Goal: Obtain resource: Download file/media

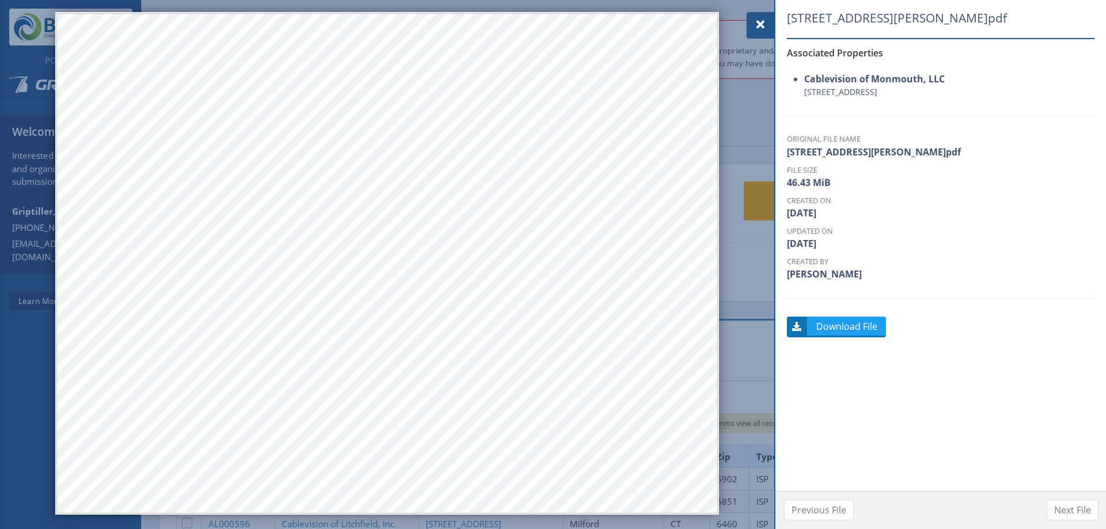
scroll to position [378, 0]
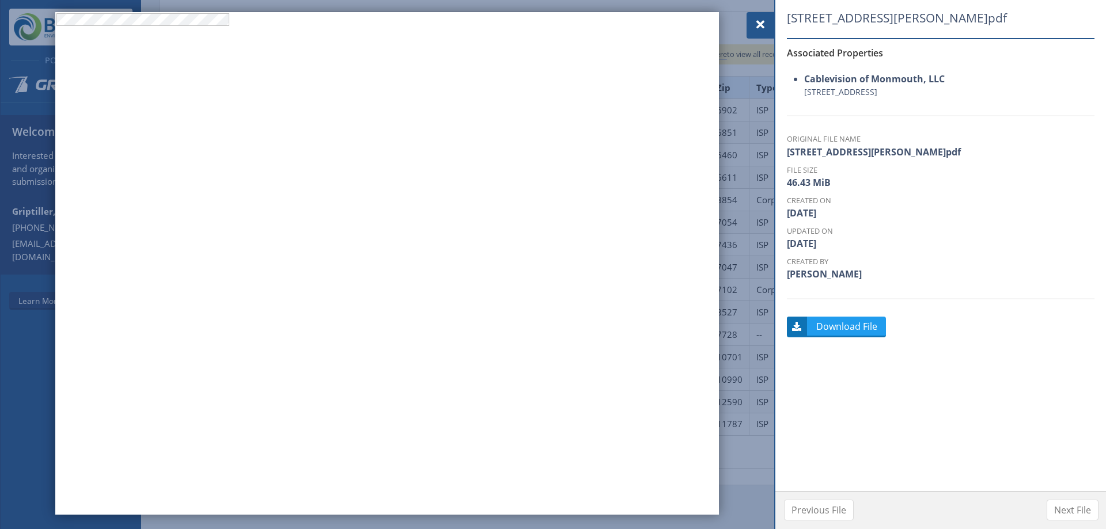
click at [113, 198] on div at bounding box center [386, 263] width 663 height 503
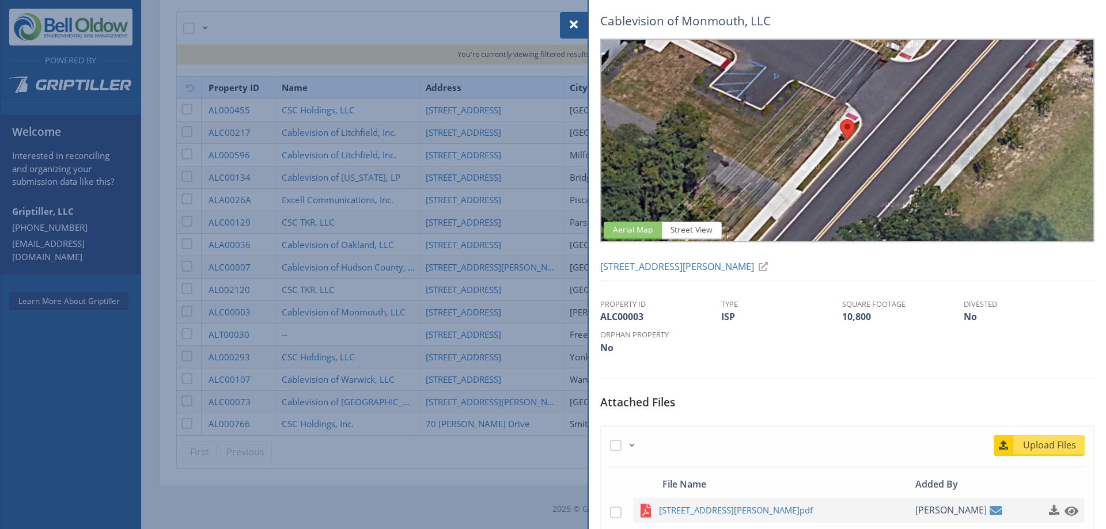
click at [578, 20] on span at bounding box center [574, 25] width 14 height 14
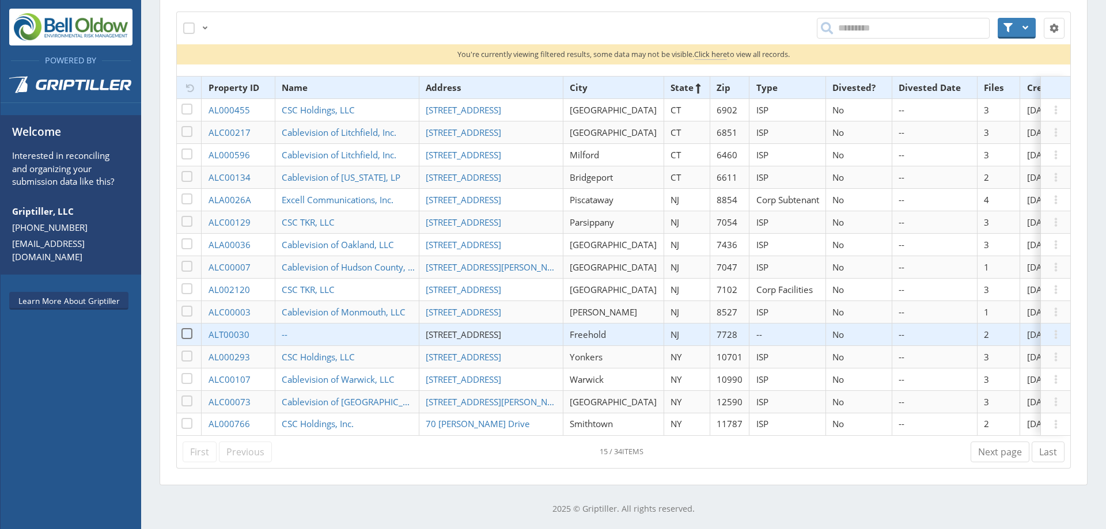
click at [481, 329] on span "[STREET_ADDRESS]" at bounding box center [463, 335] width 75 height 12
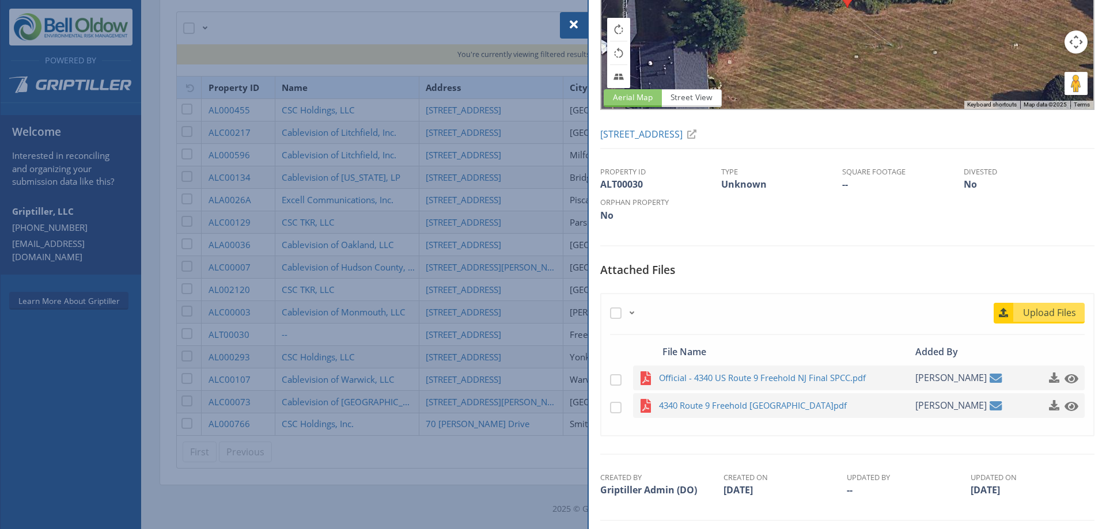
scroll to position [136, 0]
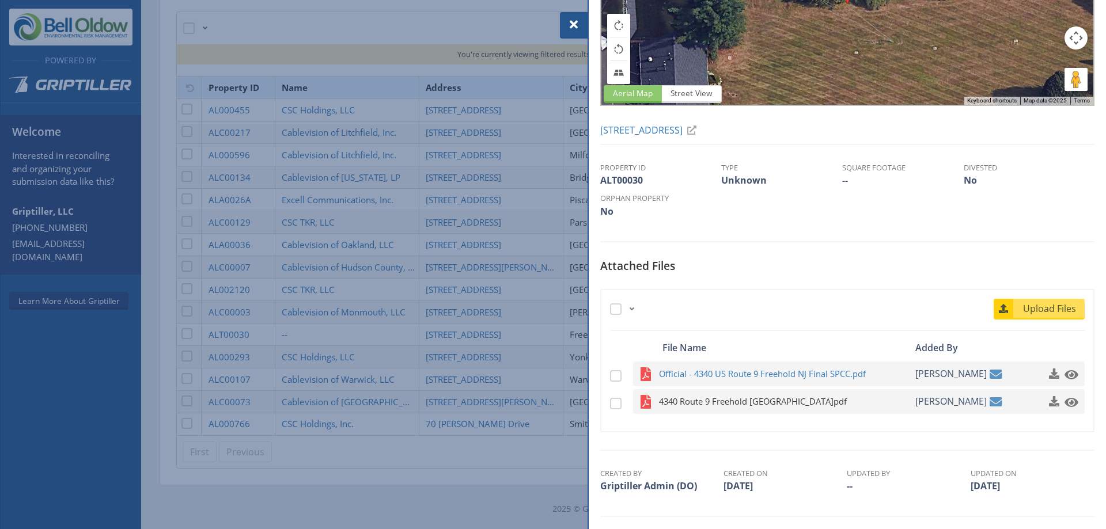
click at [723, 403] on span "4340 Route 9 Freehold [GEOGRAPHIC_DATA]pdf" at bounding box center [771, 401] width 225 height 14
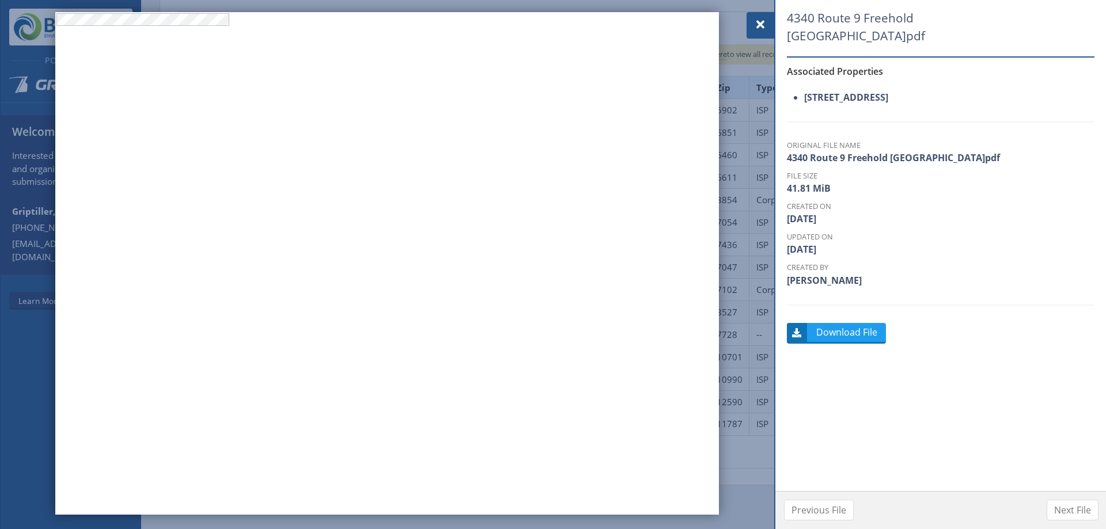
click at [1009, 290] on div "4340 Route 9 Freehold [GEOGRAPHIC_DATA]pdf Associated Properties [STREET_ADDRES…" at bounding box center [941, 252] width 308 height 480
click at [762, 25] on span at bounding box center [760, 25] width 14 height 14
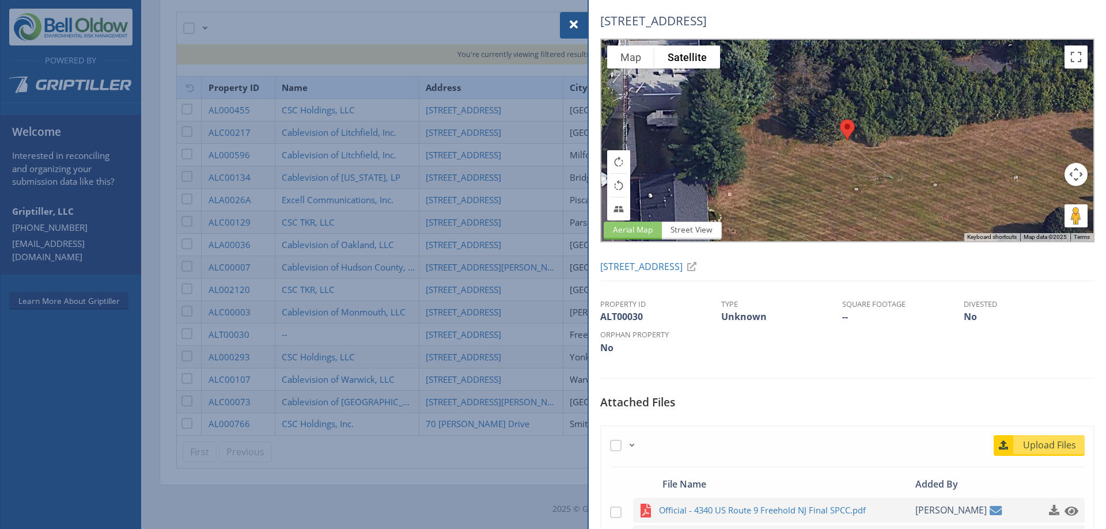
click at [362, 369] on div at bounding box center [553, 264] width 1106 height 529
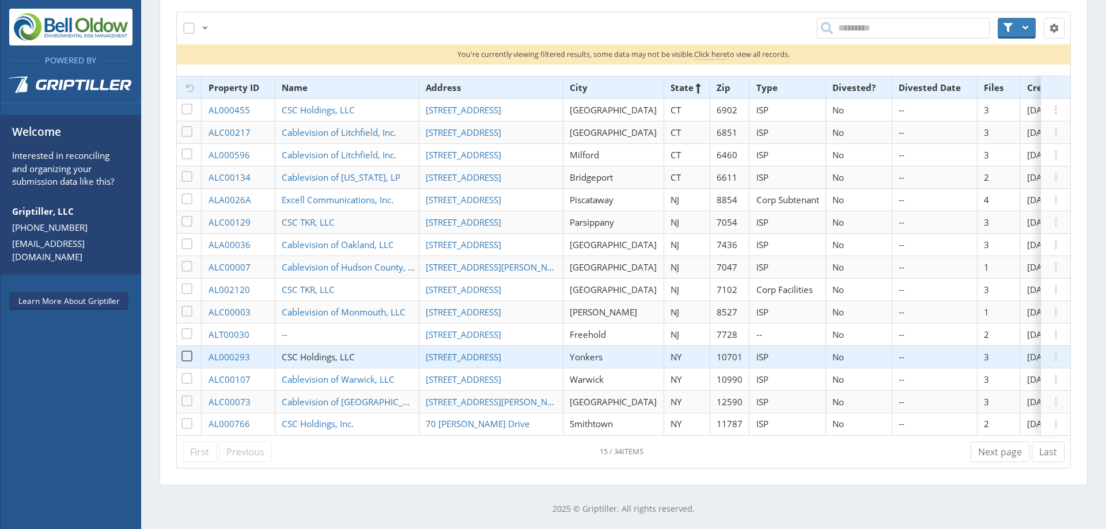
click at [320, 351] on span "CSC Holdings, LLC" at bounding box center [318, 357] width 73 height 12
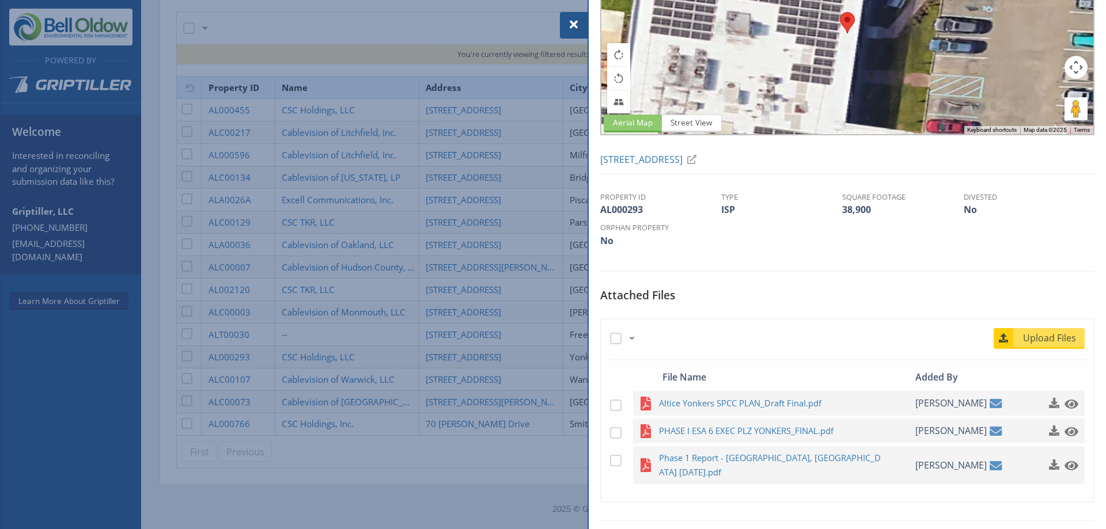
scroll to position [108, 0]
click at [808, 435] on span "PHASE I ESA 6 EXEC PLZ YONKERS_FINAL.pdf" at bounding box center [771, 430] width 225 height 14
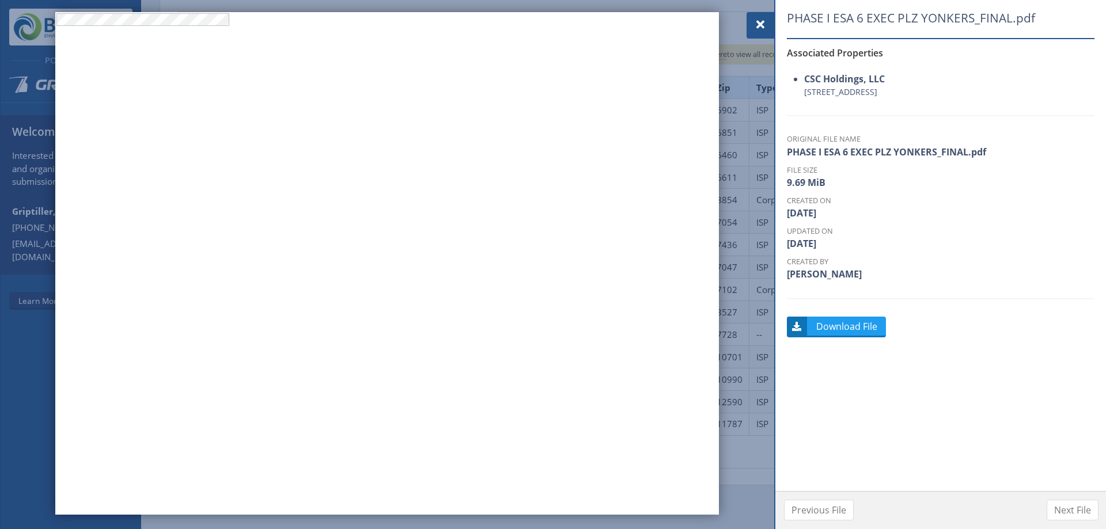
click at [762, 29] on span at bounding box center [760, 25] width 14 height 14
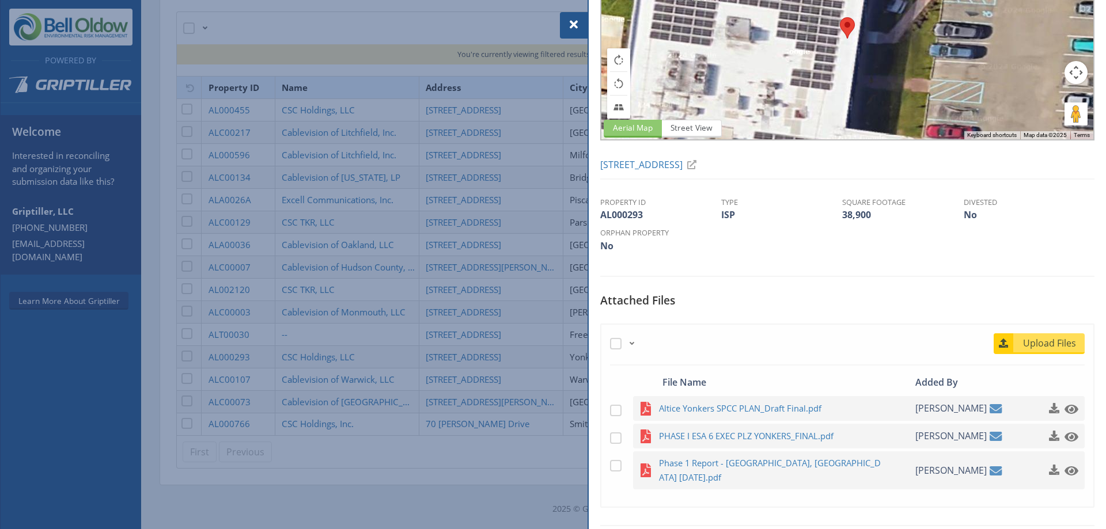
scroll to position [104, 0]
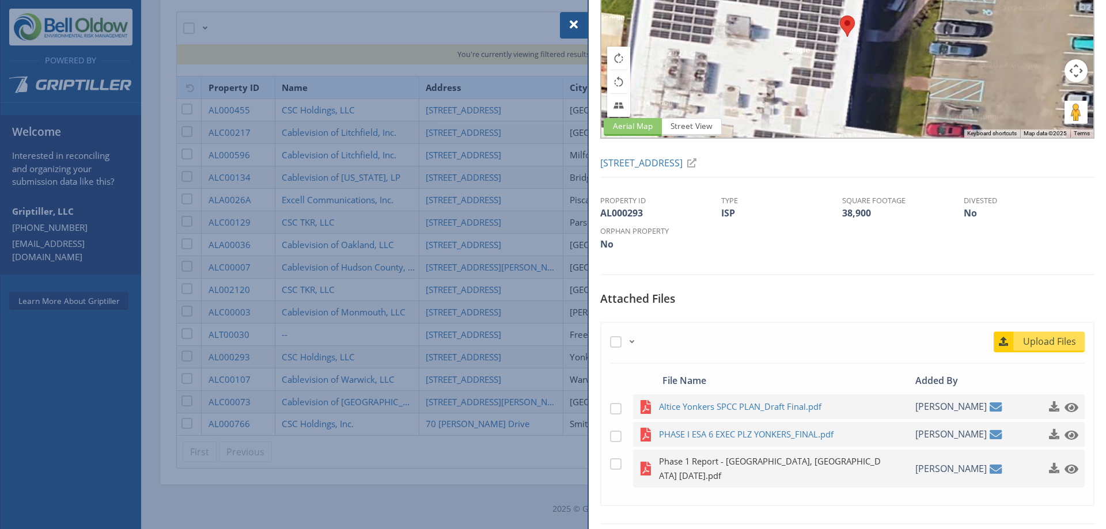
click at [755, 465] on span "Phase 1 Report - [GEOGRAPHIC_DATA], [GEOGRAPHIC_DATA] [DATE].pdf" at bounding box center [771, 468] width 225 height 29
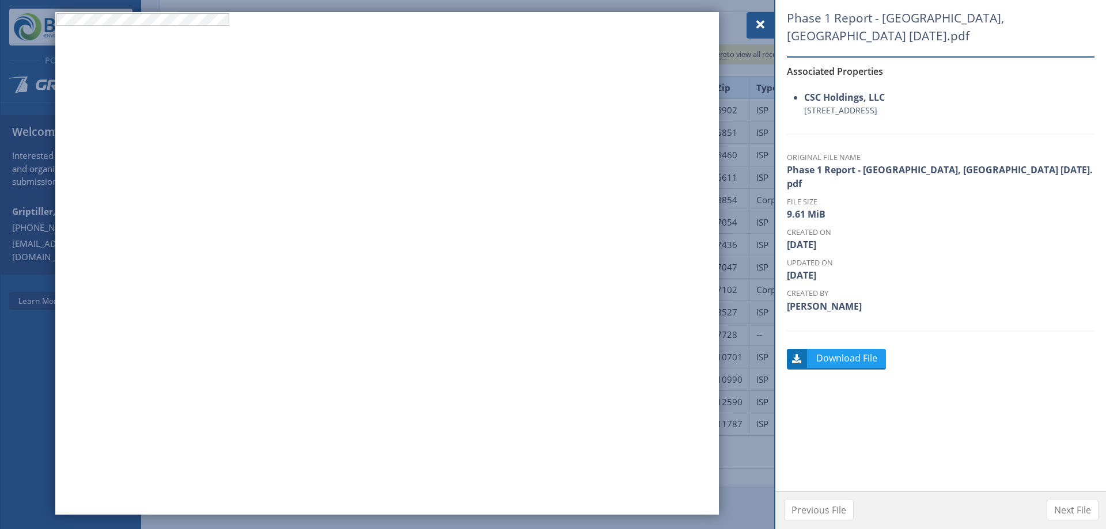
click at [768, 26] on div at bounding box center [760, 25] width 28 height 26
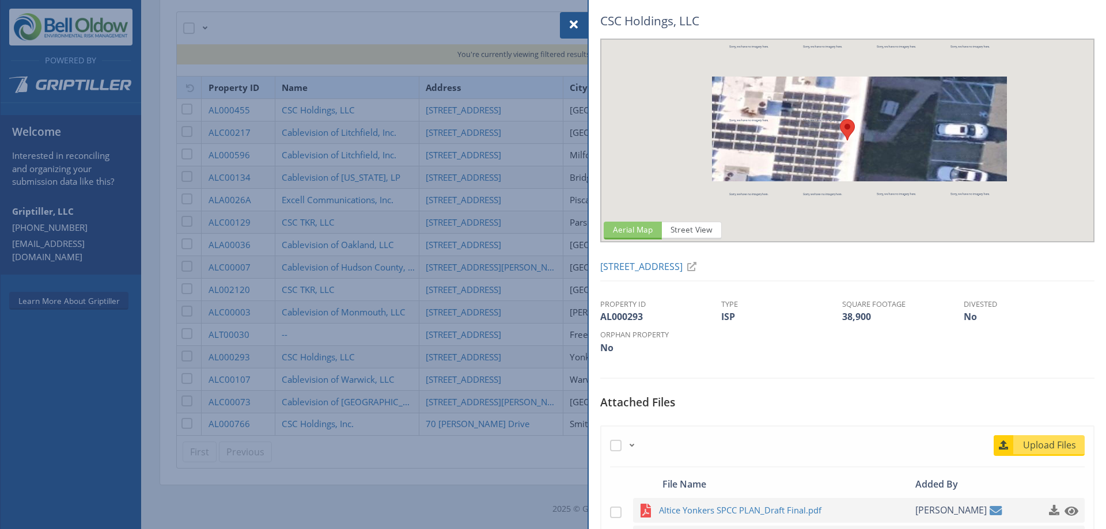
click at [465, 371] on div at bounding box center [553, 264] width 1106 height 529
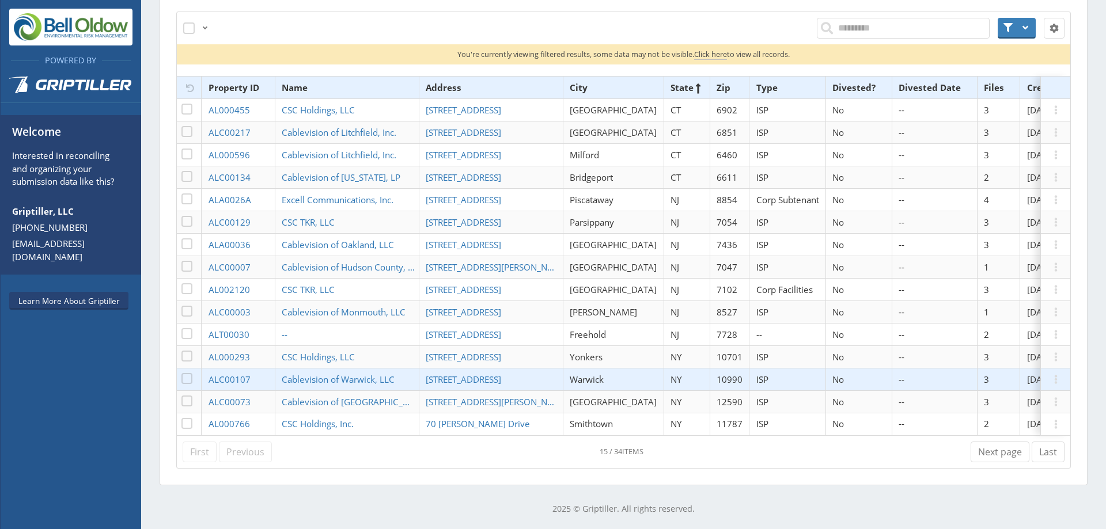
click at [465, 374] on span "[STREET_ADDRESS]" at bounding box center [463, 380] width 75 height 12
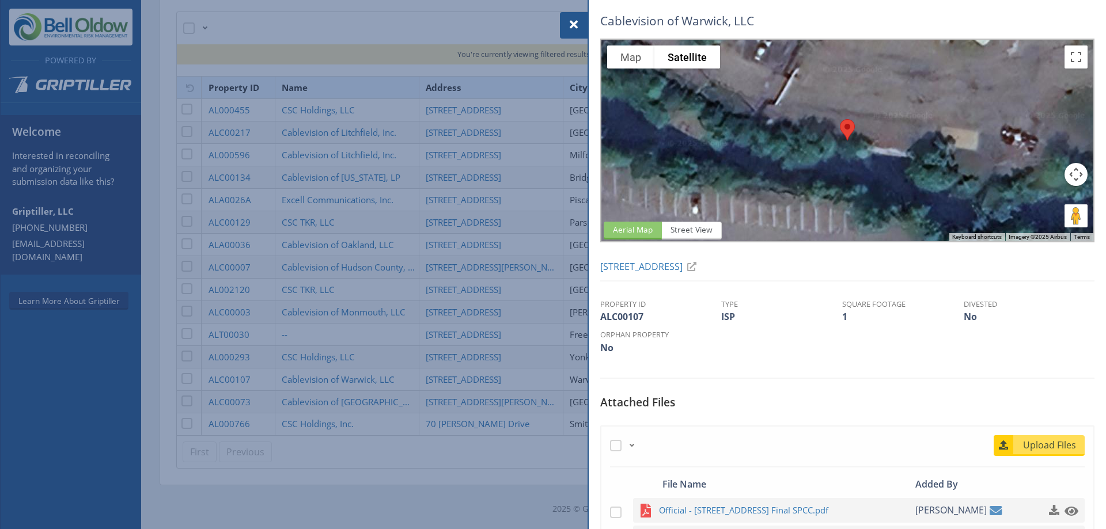
scroll to position [111, 0]
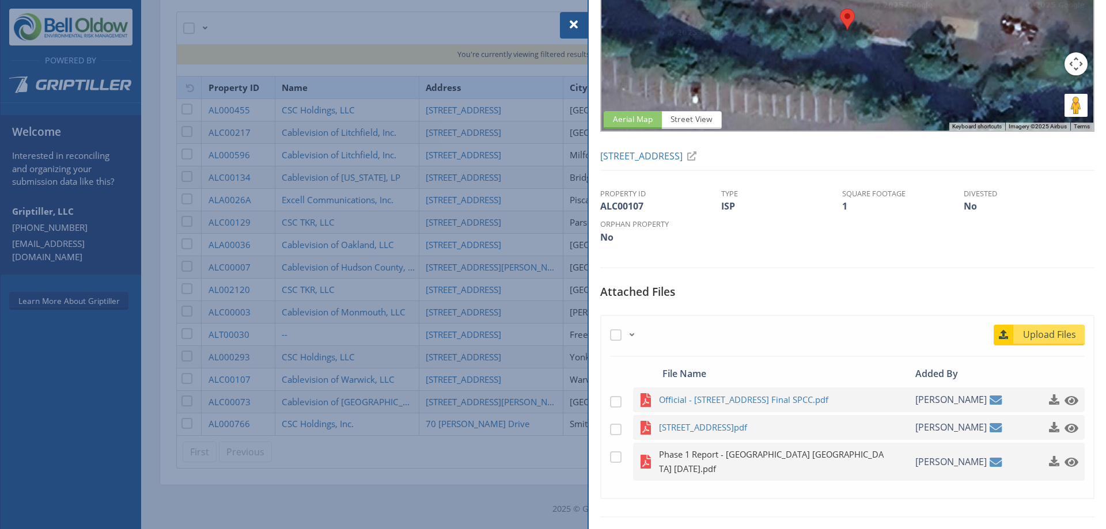
click at [741, 454] on span "Phase 1 Report - [GEOGRAPHIC_DATA] [GEOGRAPHIC_DATA] [DATE].pdf" at bounding box center [771, 461] width 225 height 29
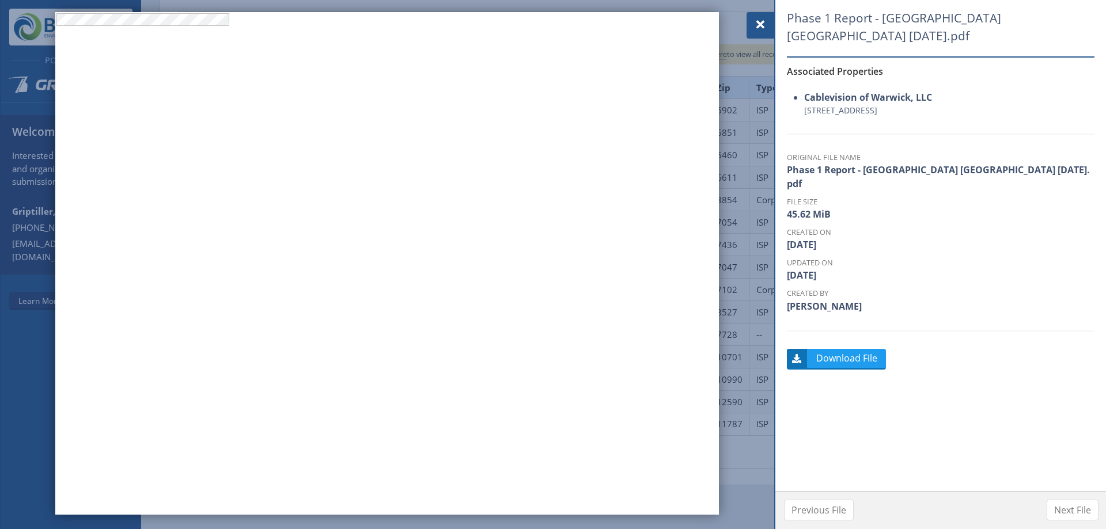
click at [768, 16] on div at bounding box center [760, 25] width 28 height 26
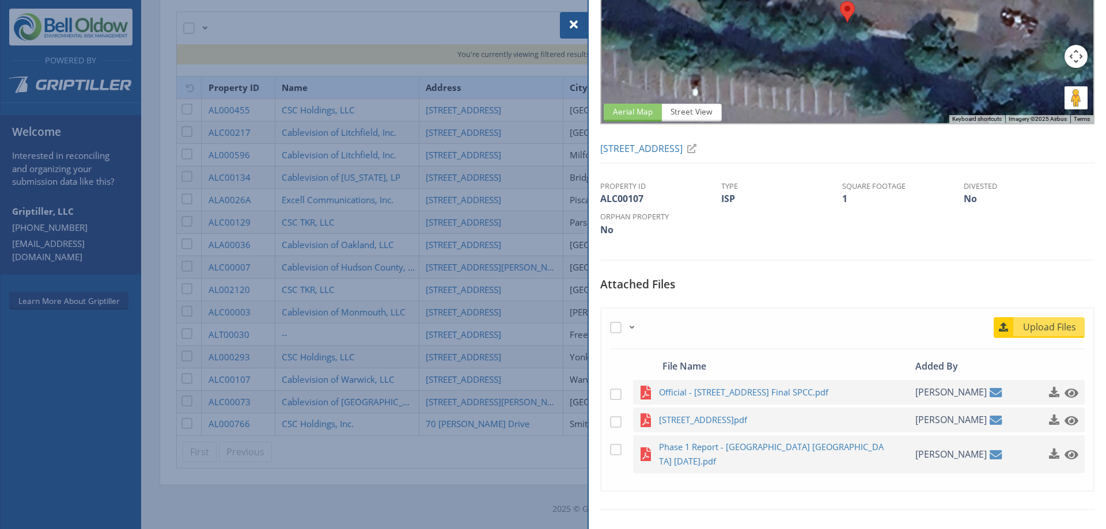
scroll to position [181, 0]
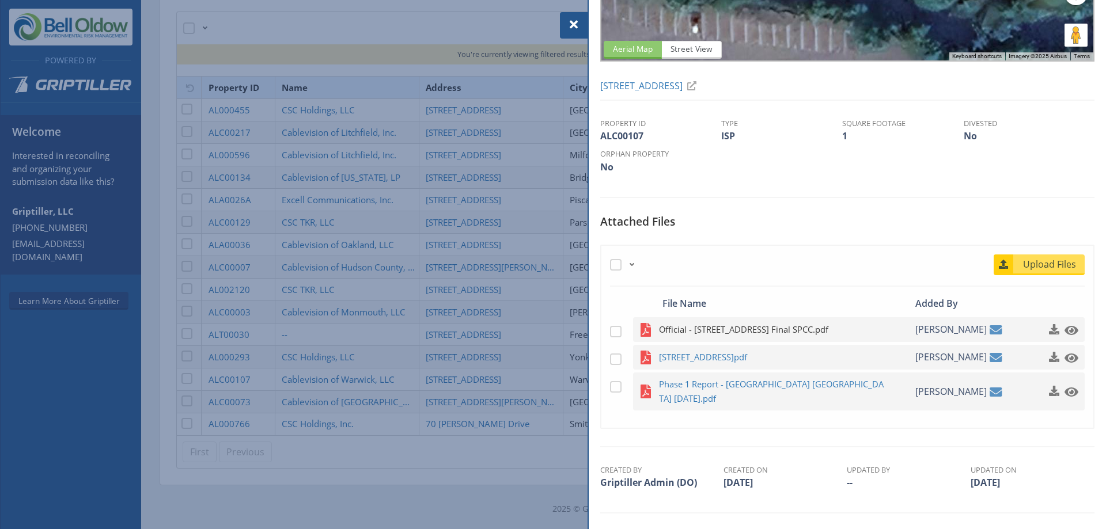
click at [794, 331] on span "Official - [STREET_ADDRESS] Final SPCC.pdf" at bounding box center [771, 329] width 225 height 14
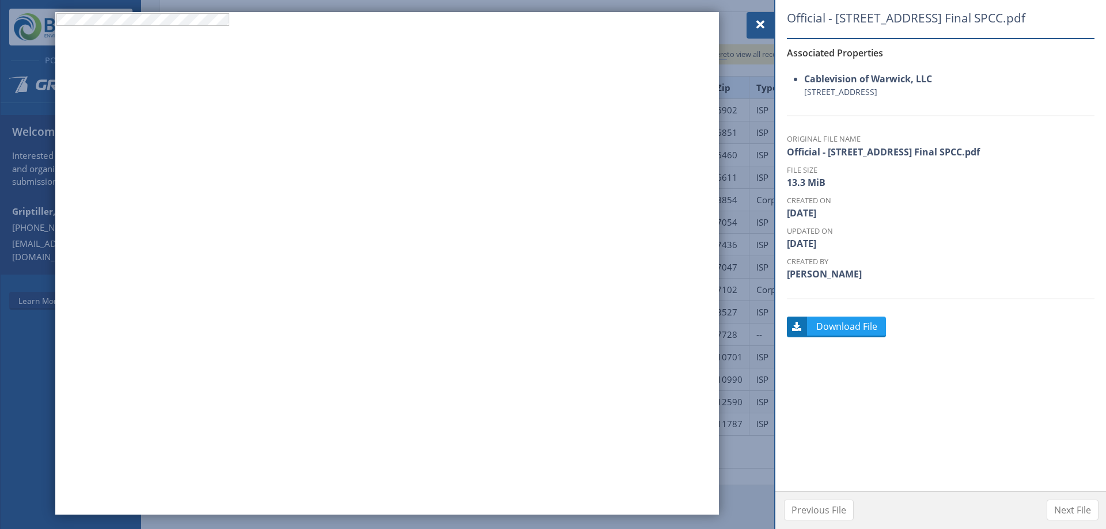
click at [770, 19] on div at bounding box center [760, 25] width 28 height 26
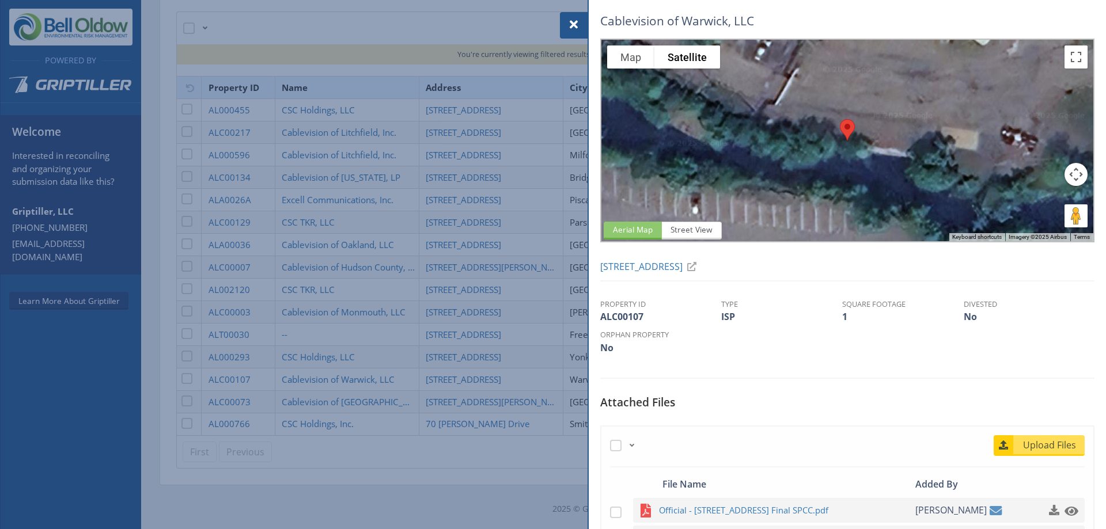
click at [352, 283] on div at bounding box center [553, 264] width 1106 height 529
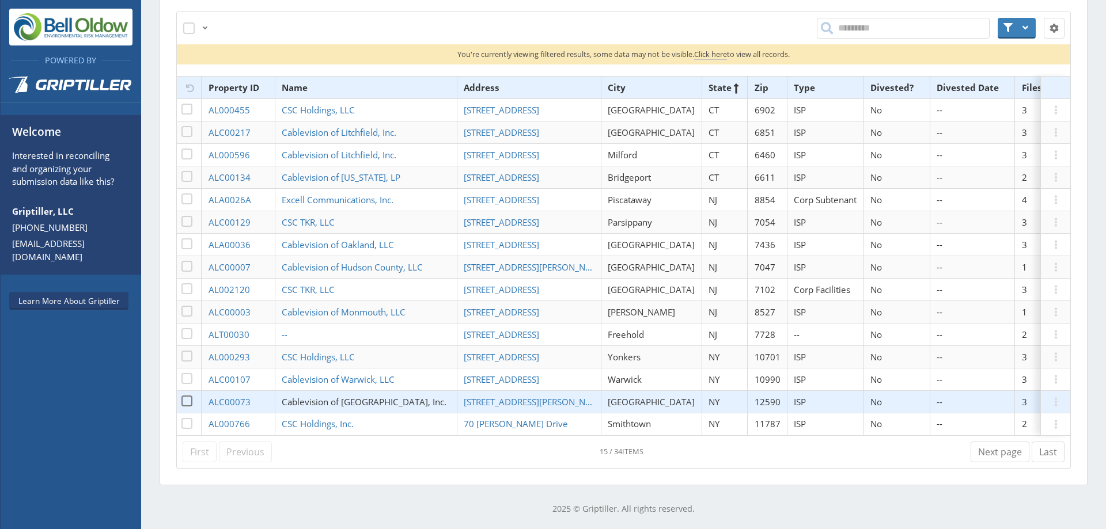
click at [427, 397] on span "Cablevision of [GEOGRAPHIC_DATA], Inc." at bounding box center [364, 402] width 165 height 12
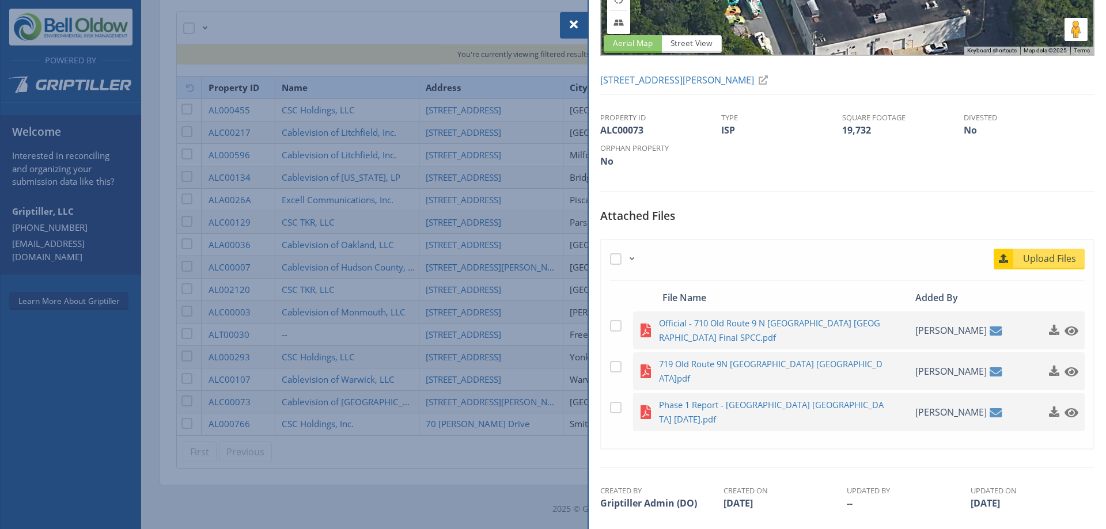
scroll to position [194, 0]
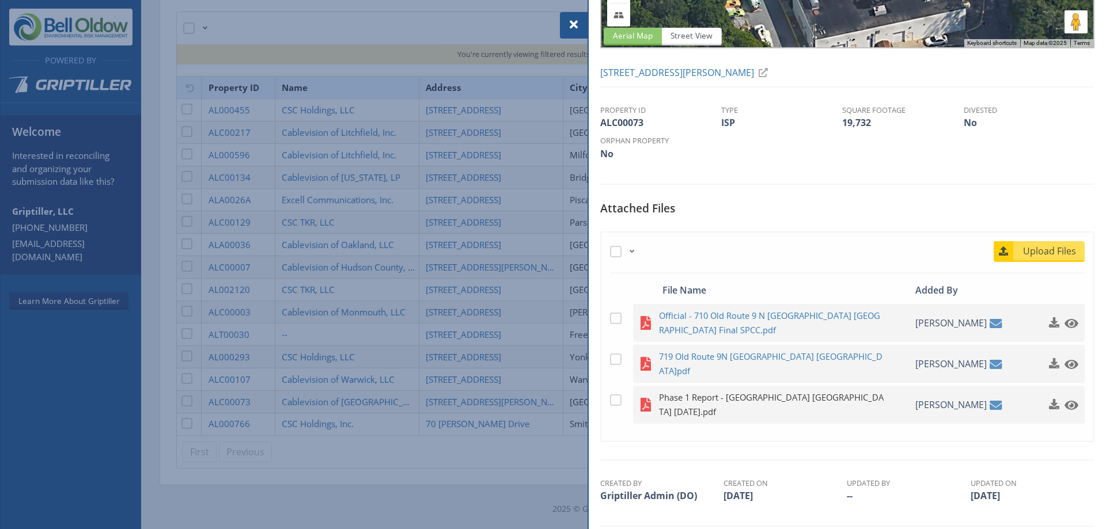
click at [783, 390] on span "Phase 1 Report - [GEOGRAPHIC_DATA] [GEOGRAPHIC_DATA] [DATE].pdf" at bounding box center [771, 404] width 225 height 29
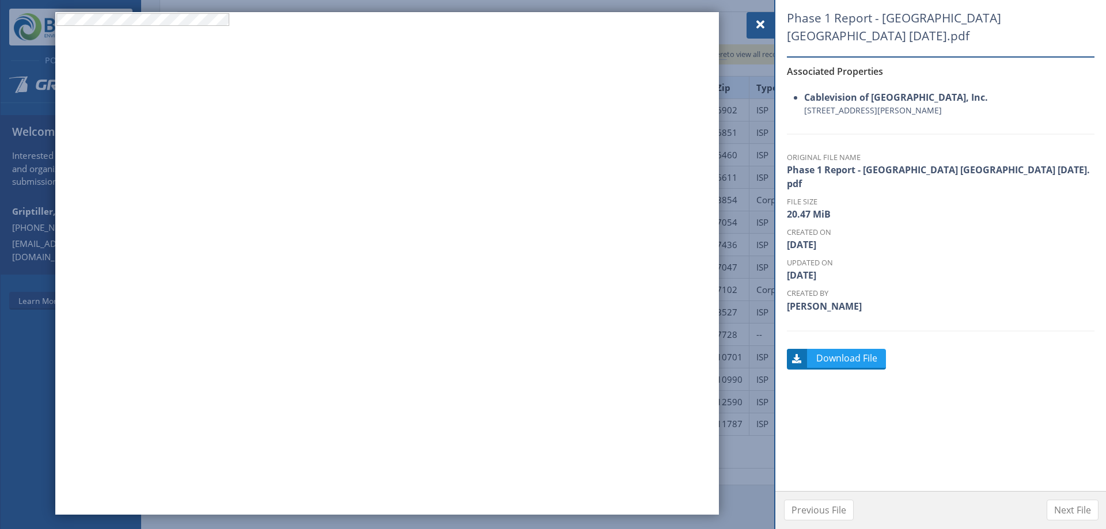
click at [759, 24] on span at bounding box center [760, 25] width 14 height 14
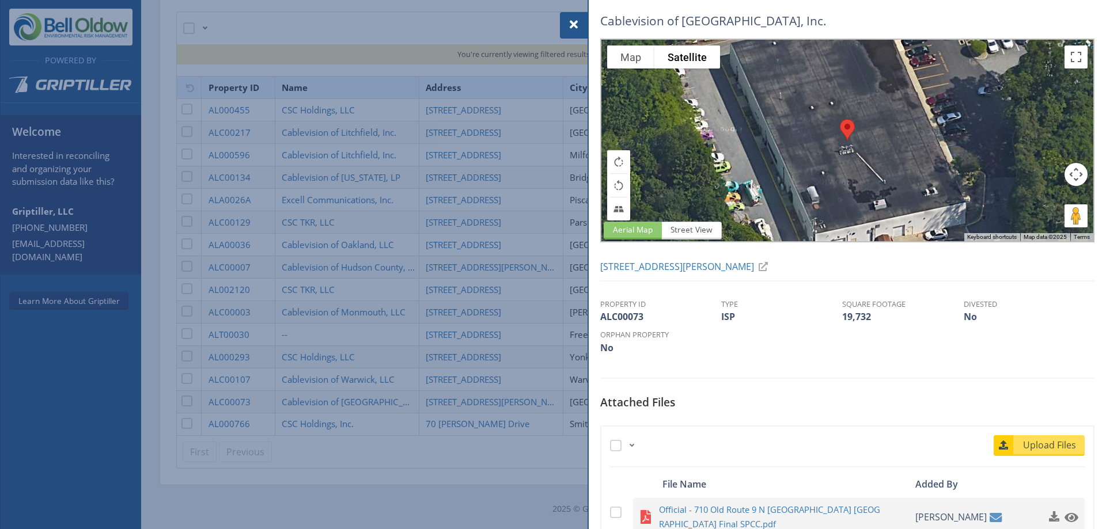
click at [570, 17] on div at bounding box center [574, 25] width 28 height 26
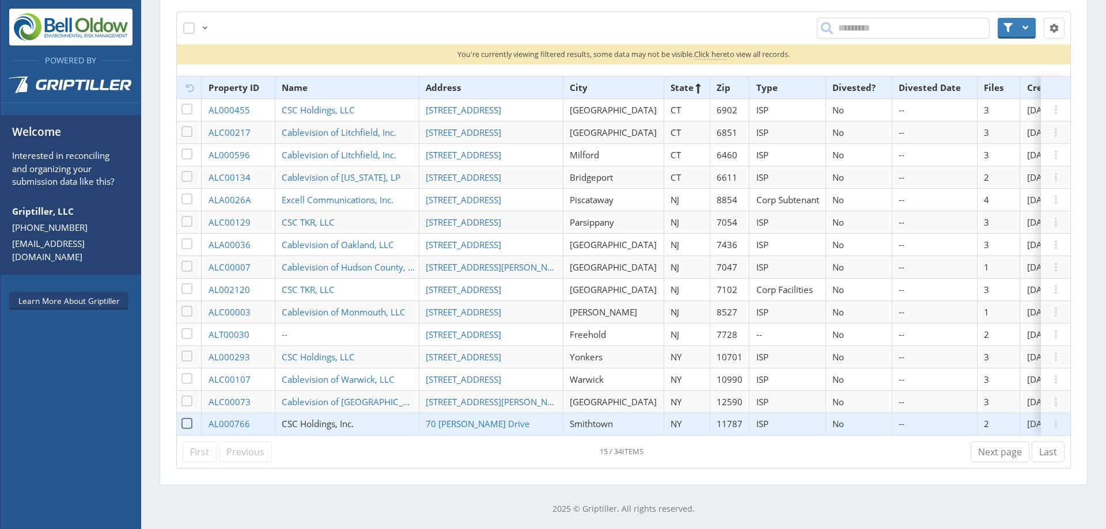
click at [319, 418] on span "CSC Holdings, Inc." at bounding box center [318, 424] width 72 height 12
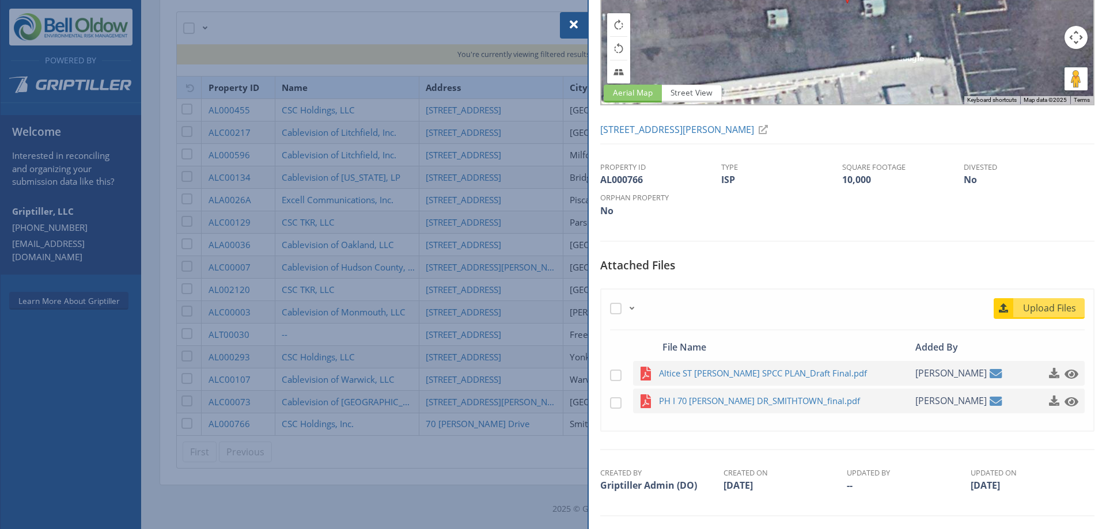
scroll to position [138, 0]
click at [781, 398] on span "PH I 70 [PERSON_NAME] DR_SMITHTOWN_final.pdf" at bounding box center [771, 400] width 225 height 14
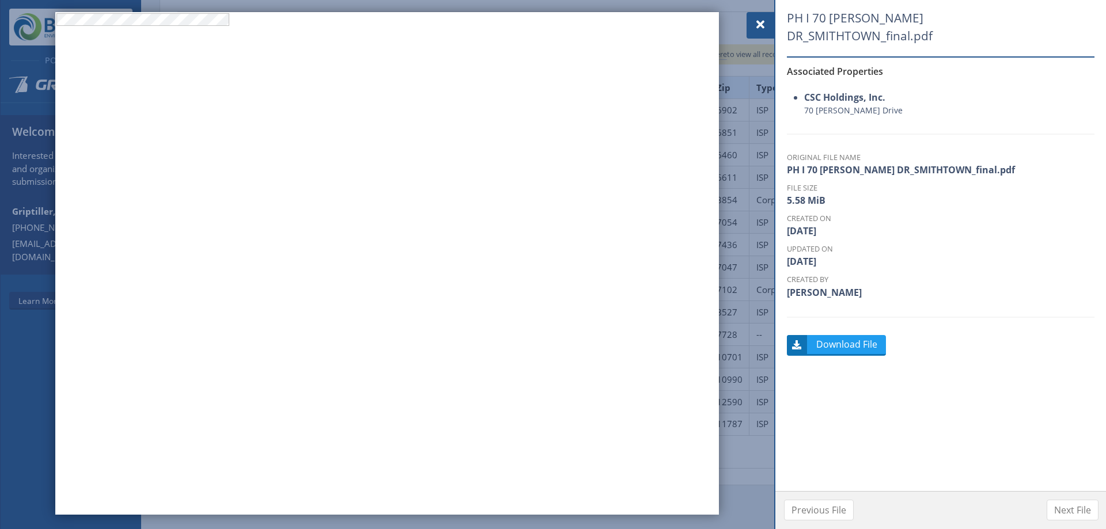
click at [752, 23] on div at bounding box center [760, 25] width 28 height 26
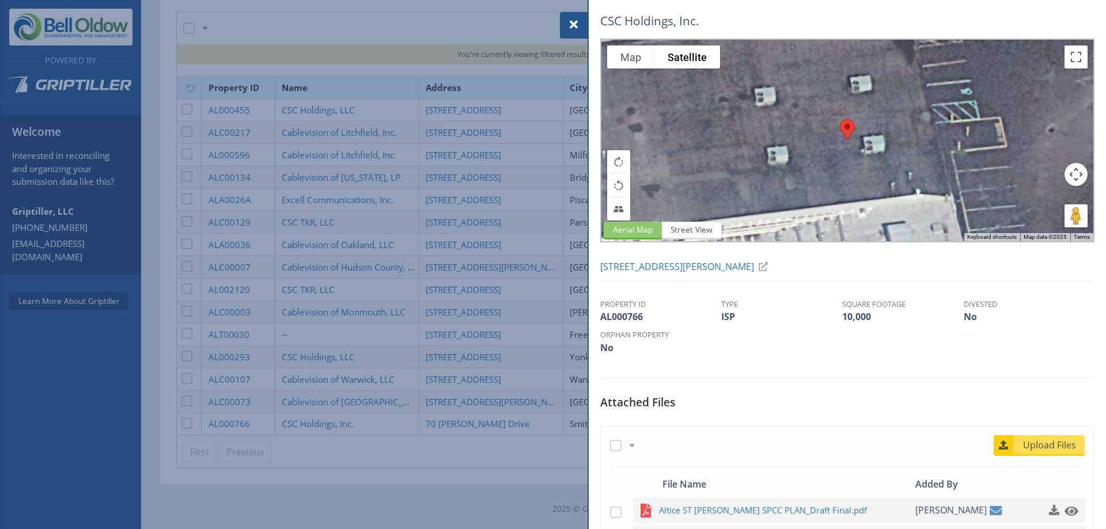
click at [567, 18] on span at bounding box center [574, 25] width 14 height 14
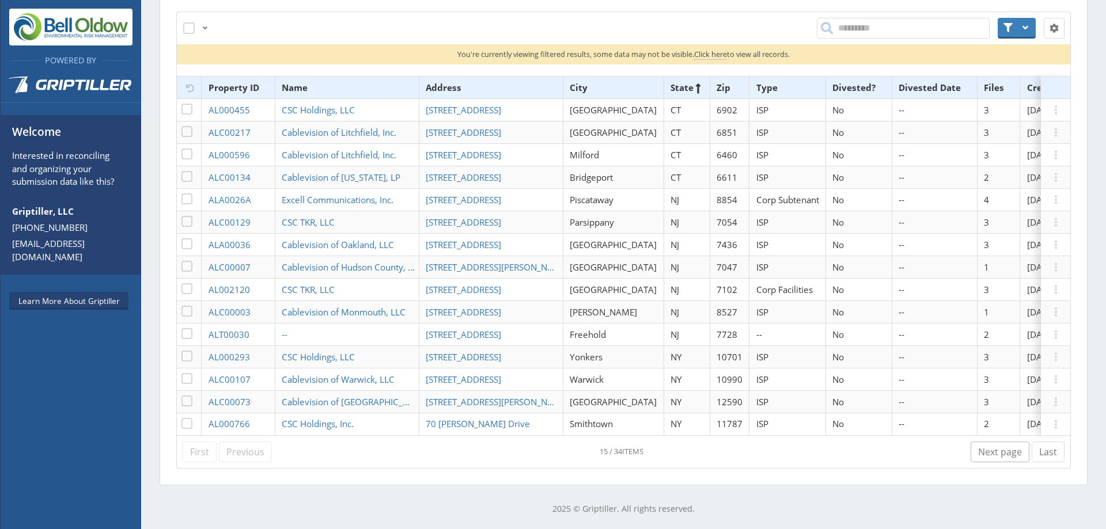
click at [988, 451] on link "Next page" at bounding box center [999, 452] width 59 height 21
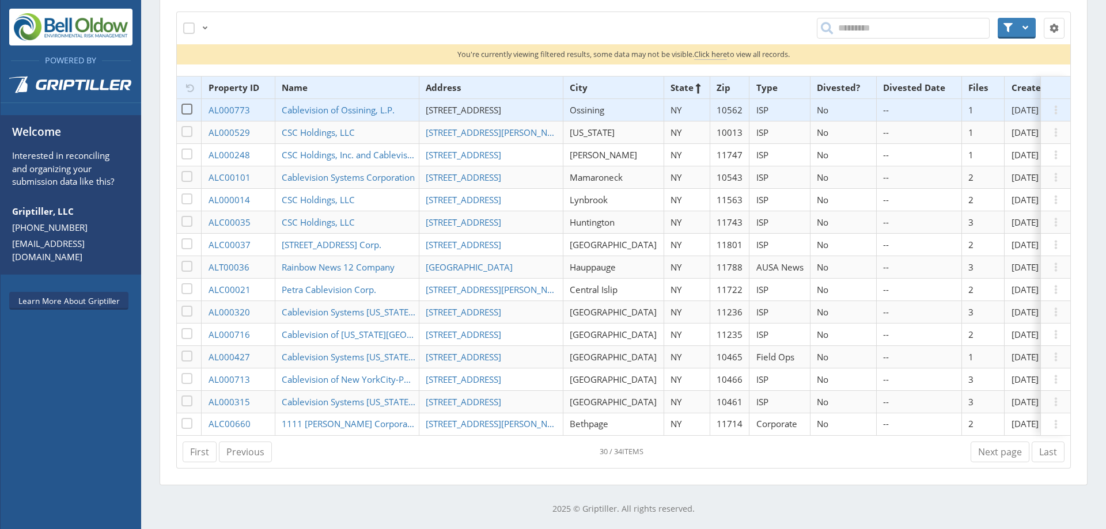
click at [468, 104] on span "[STREET_ADDRESS]" at bounding box center [463, 110] width 75 height 12
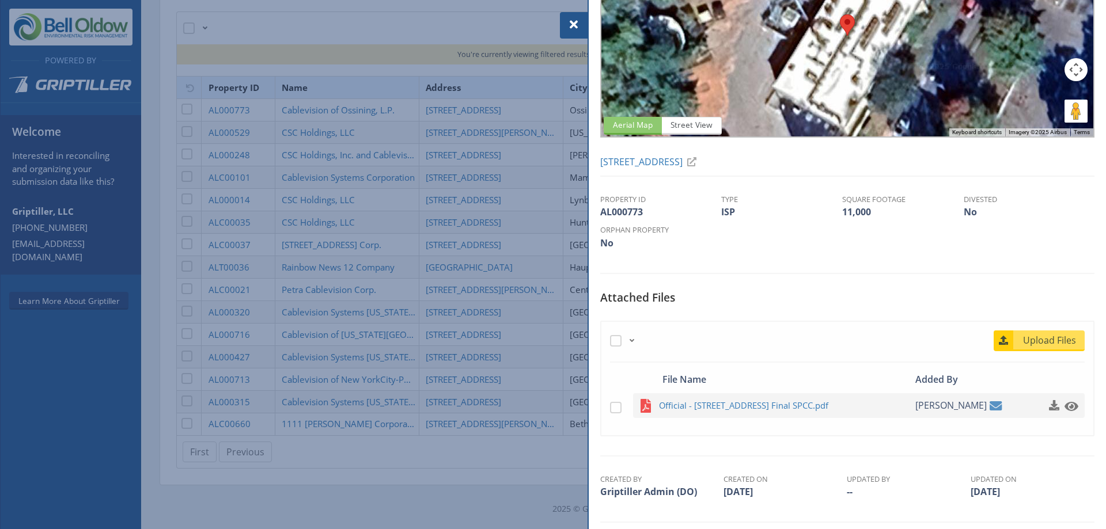
scroll to position [105, 0]
click at [574, 20] on span at bounding box center [574, 25] width 14 height 14
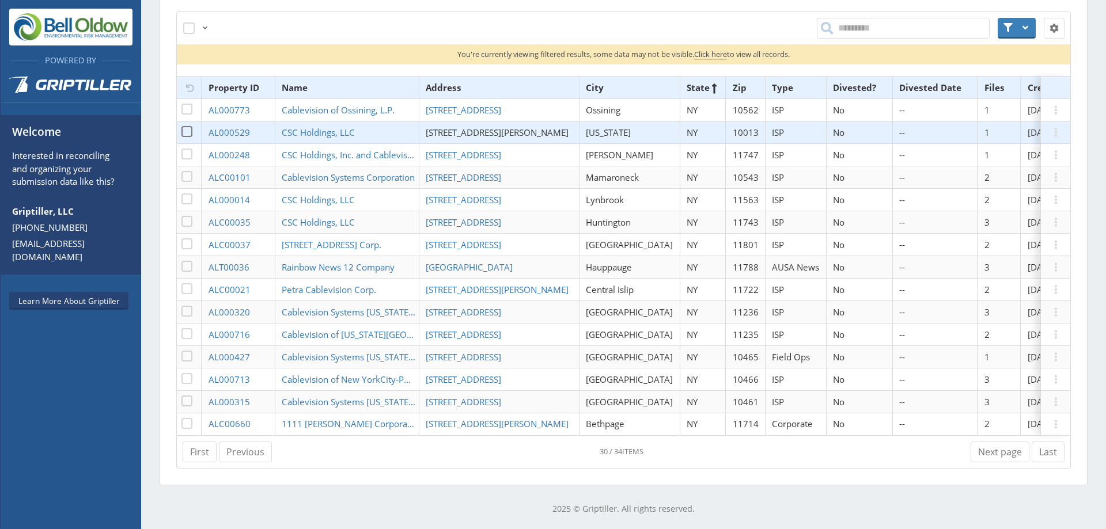
click at [481, 127] on span "[STREET_ADDRESS][PERSON_NAME]" at bounding box center [497, 133] width 143 height 12
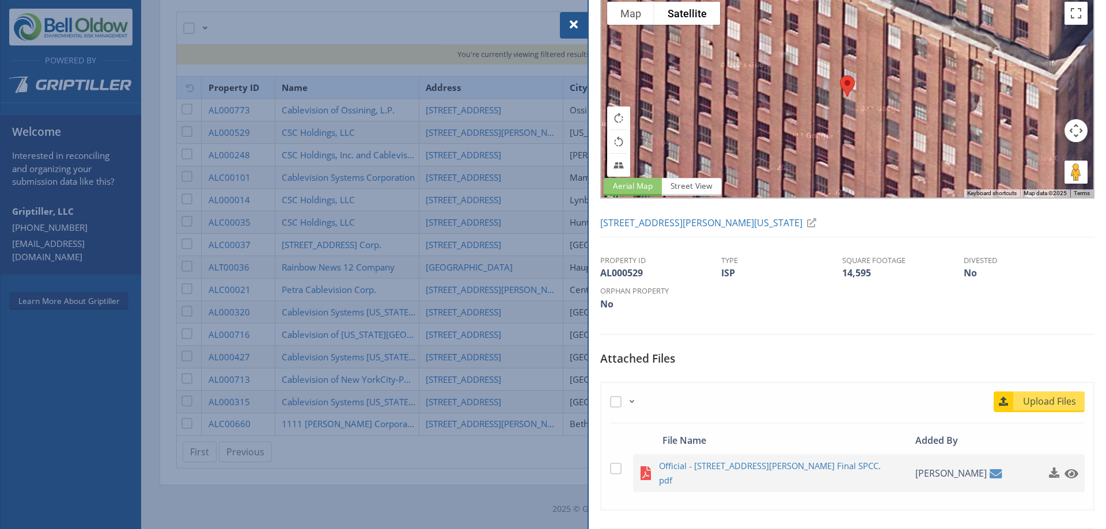
scroll to position [81, 0]
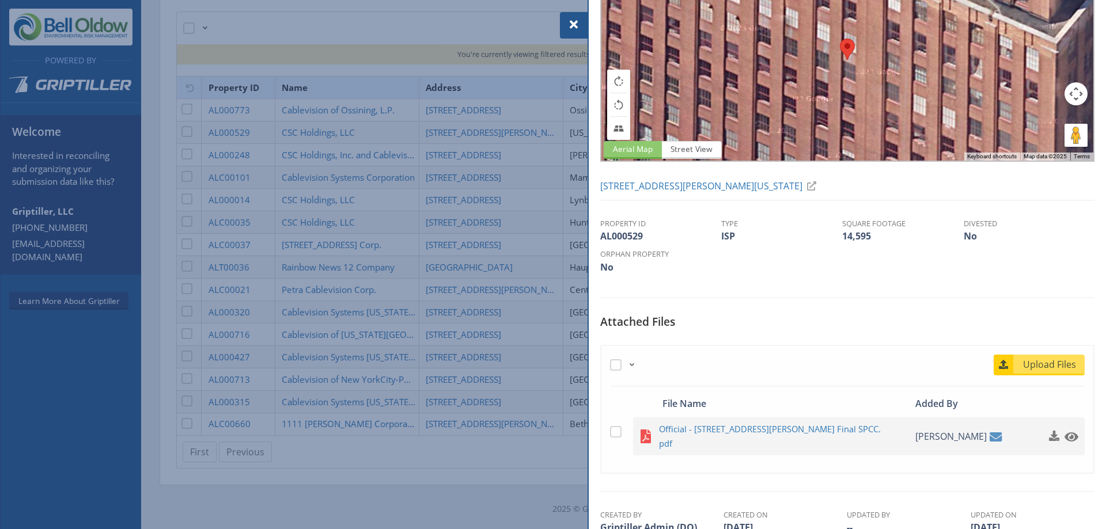
click at [466, 148] on div at bounding box center [553, 264] width 1106 height 529
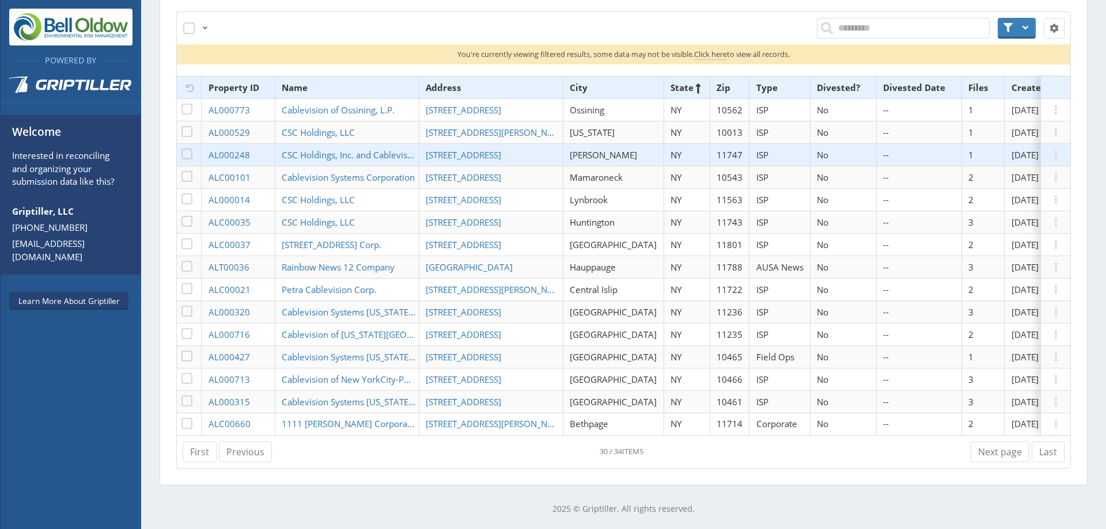
click at [466, 149] on span "[STREET_ADDRESS]" at bounding box center [463, 155] width 75 height 12
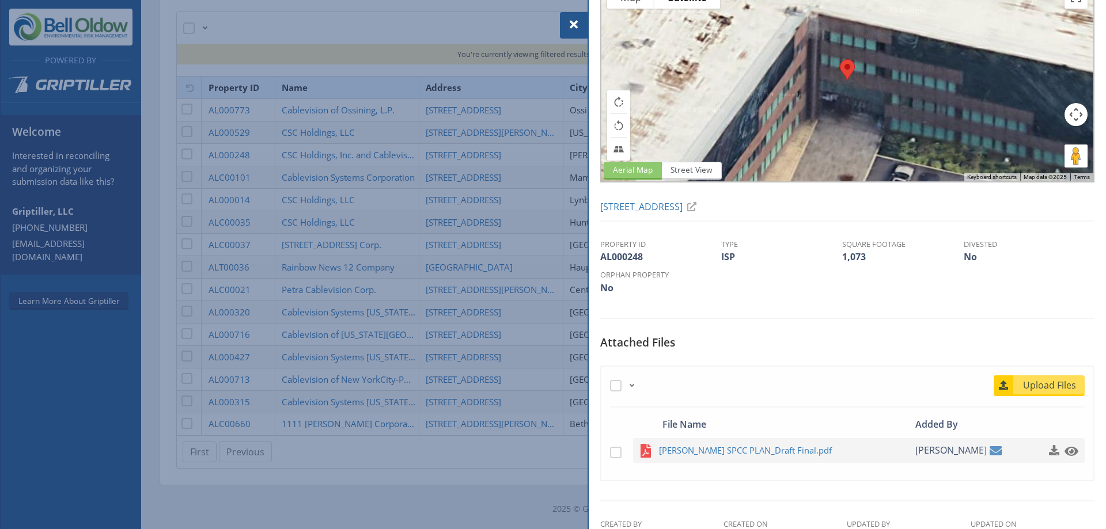
scroll to position [60, 0]
click at [488, 159] on div at bounding box center [553, 264] width 1106 height 529
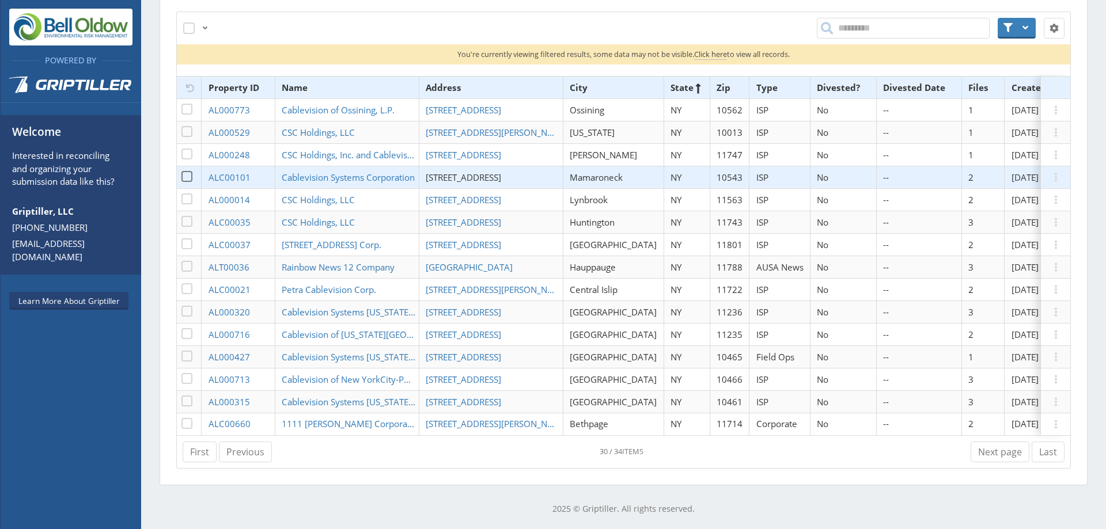
click at [464, 172] on span "[STREET_ADDRESS]" at bounding box center [463, 178] width 75 height 12
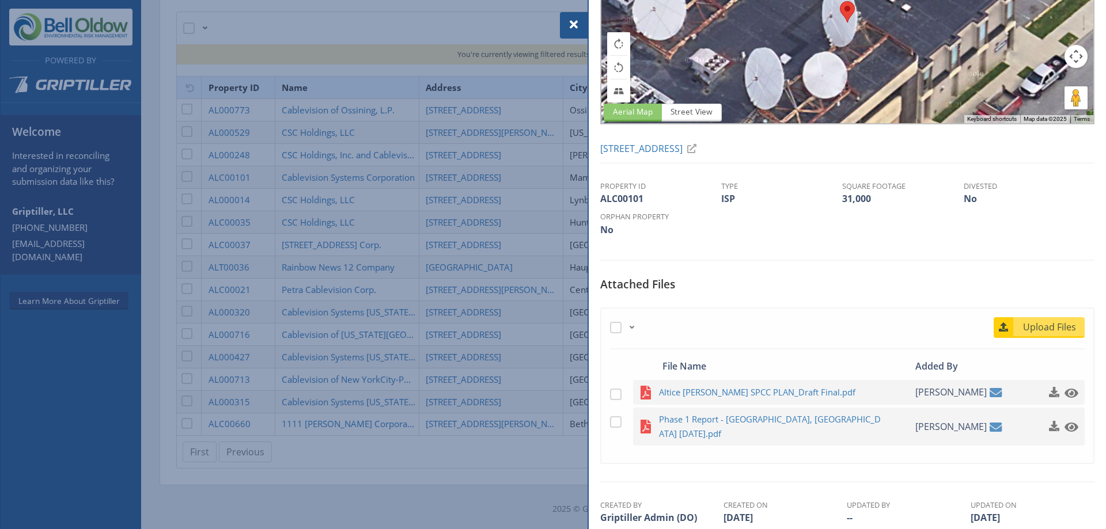
scroll to position [119, 0]
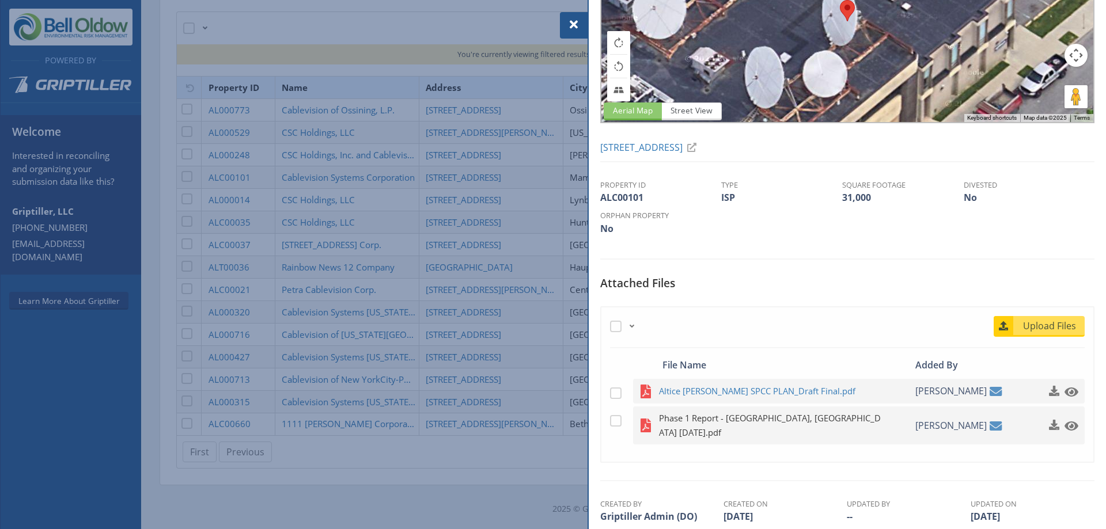
click at [760, 420] on span "Phase 1 Report - [GEOGRAPHIC_DATA], [GEOGRAPHIC_DATA] [DATE].pdf" at bounding box center [771, 425] width 225 height 29
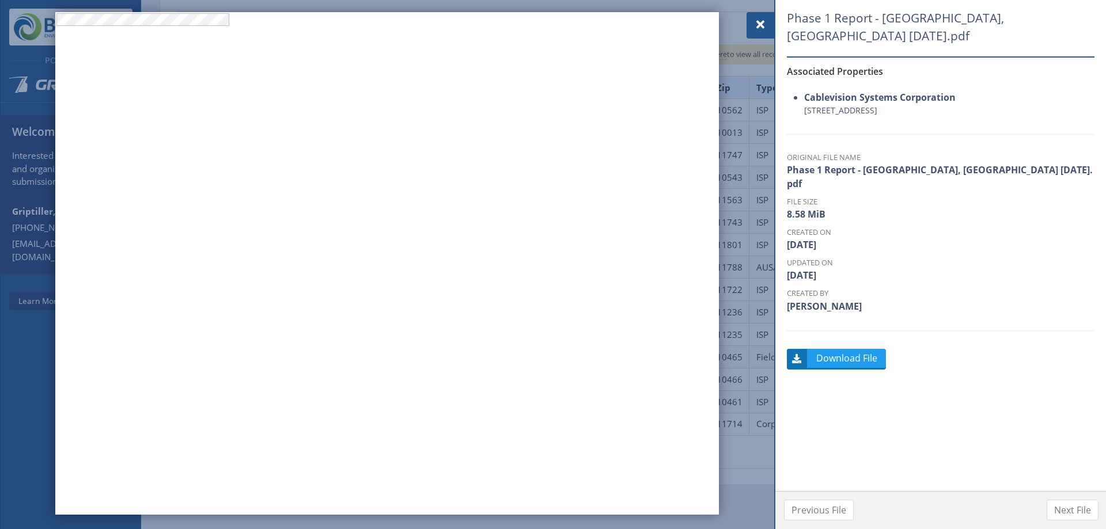
click at [753, 25] on div at bounding box center [760, 25] width 28 height 26
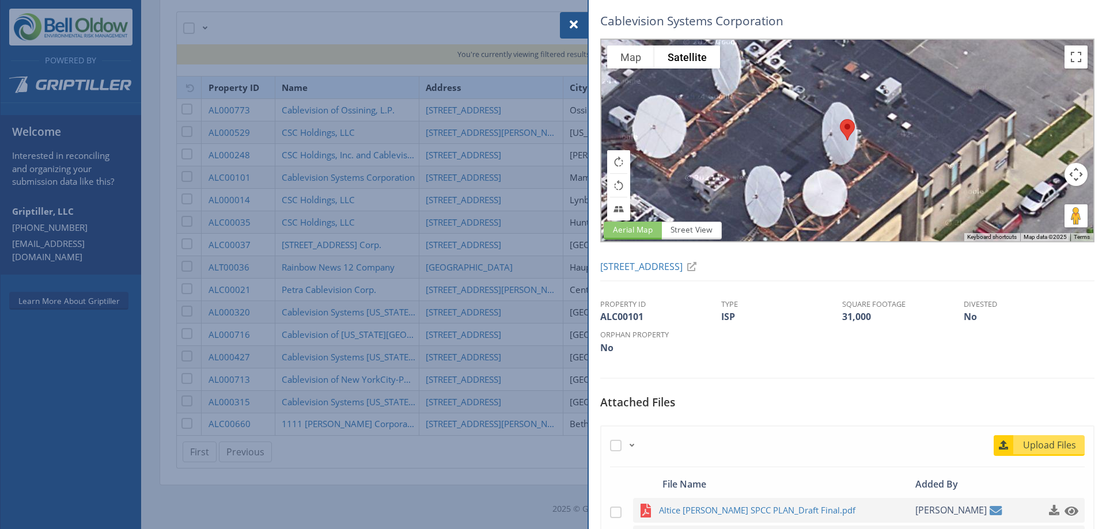
click at [574, 18] on span at bounding box center [574, 25] width 14 height 14
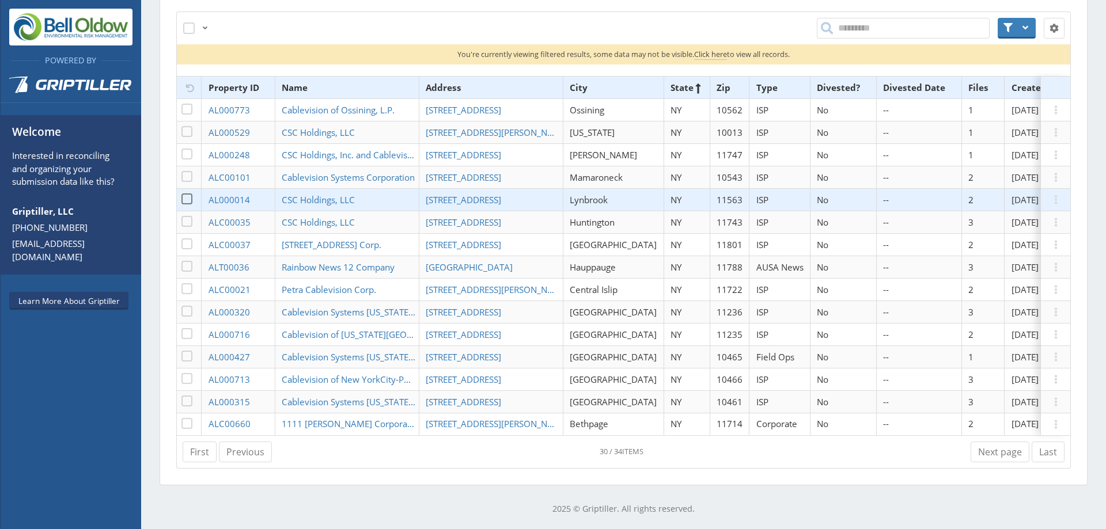
click at [483, 189] on td "[STREET_ADDRESS]" at bounding box center [491, 200] width 144 height 22
click at [483, 194] on span "[STREET_ADDRESS]" at bounding box center [463, 200] width 75 height 12
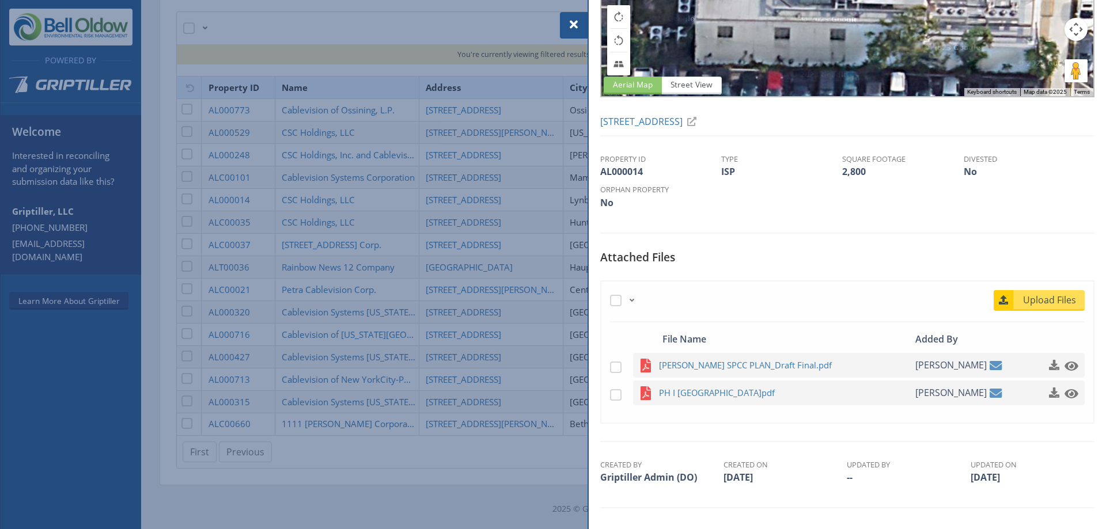
scroll to position [153, 0]
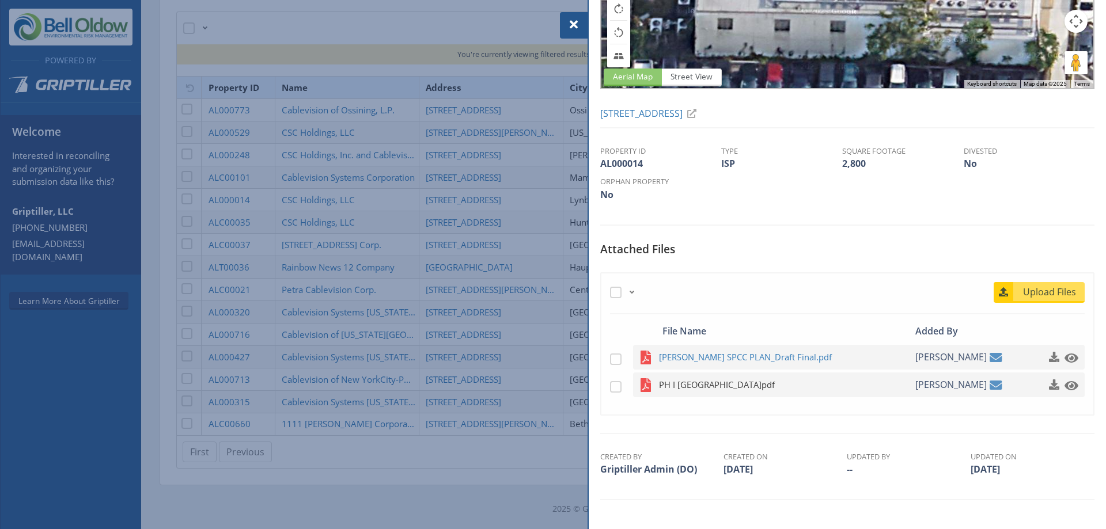
click at [766, 390] on span "PH I [GEOGRAPHIC_DATA]pdf" at bounding box center [771, 385] width 225 height 14
